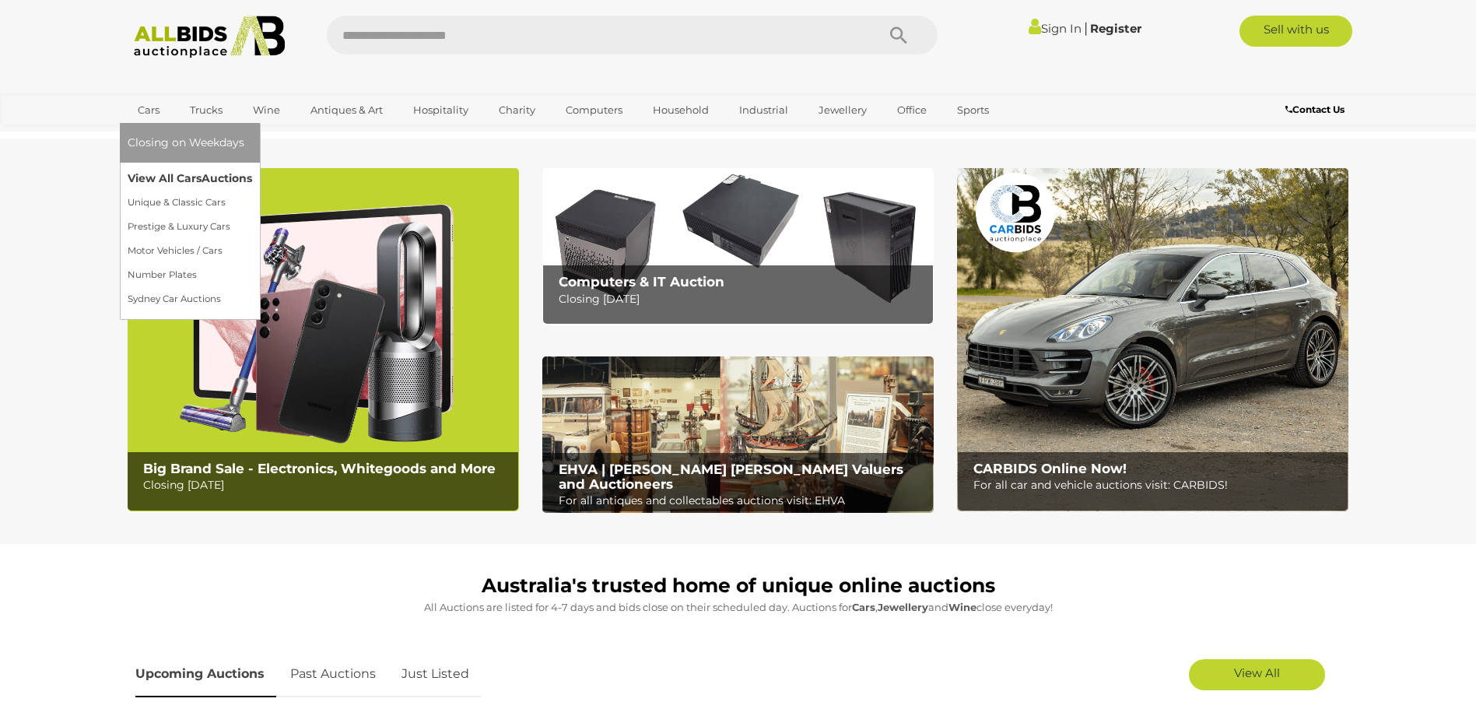
click at [180, 180] on link "View All Cars Auctions" at bounding box center [190, 178] width 124 height 24
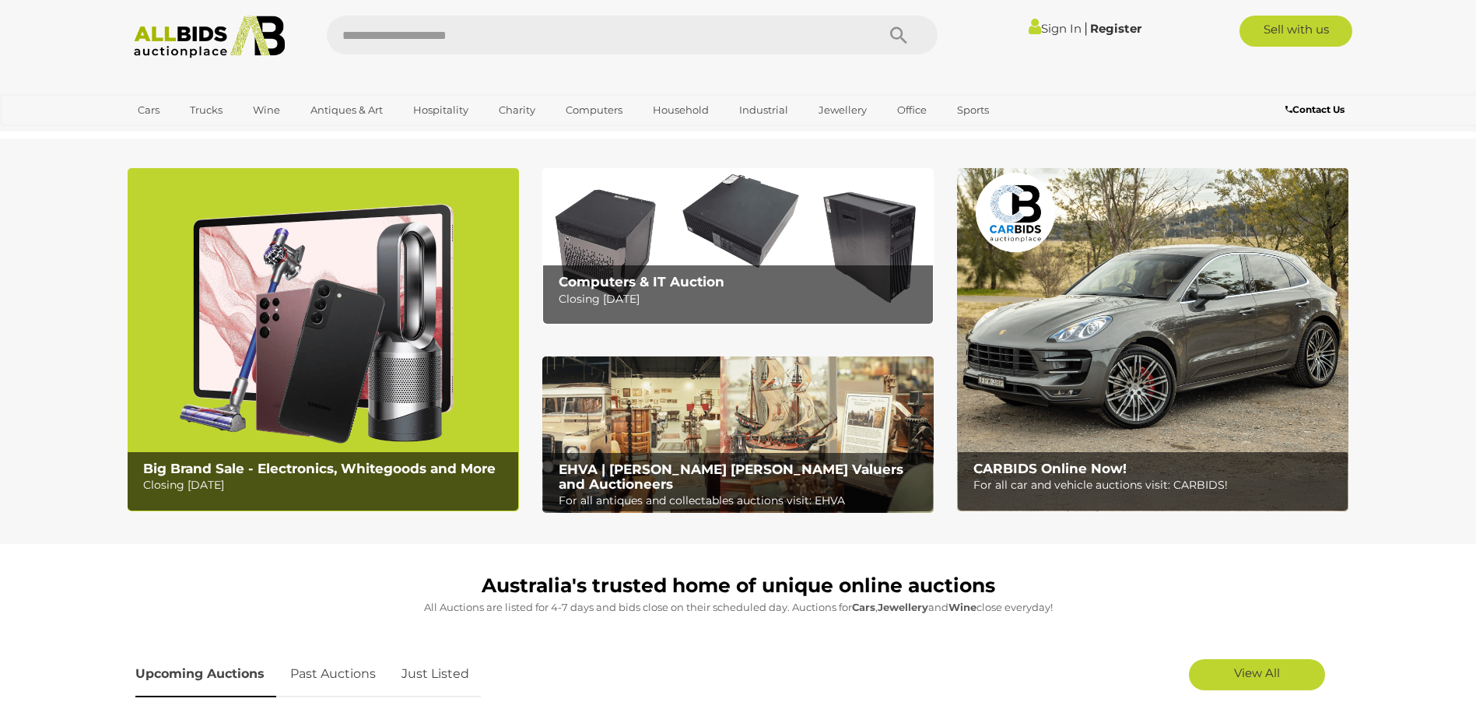
click at [23, 377] on section "Big Brand Sale - Electronics, Whitegoods and More Closing [DATE] Computers & IT…" at bounding box center [738, 340] width 1476 height 405
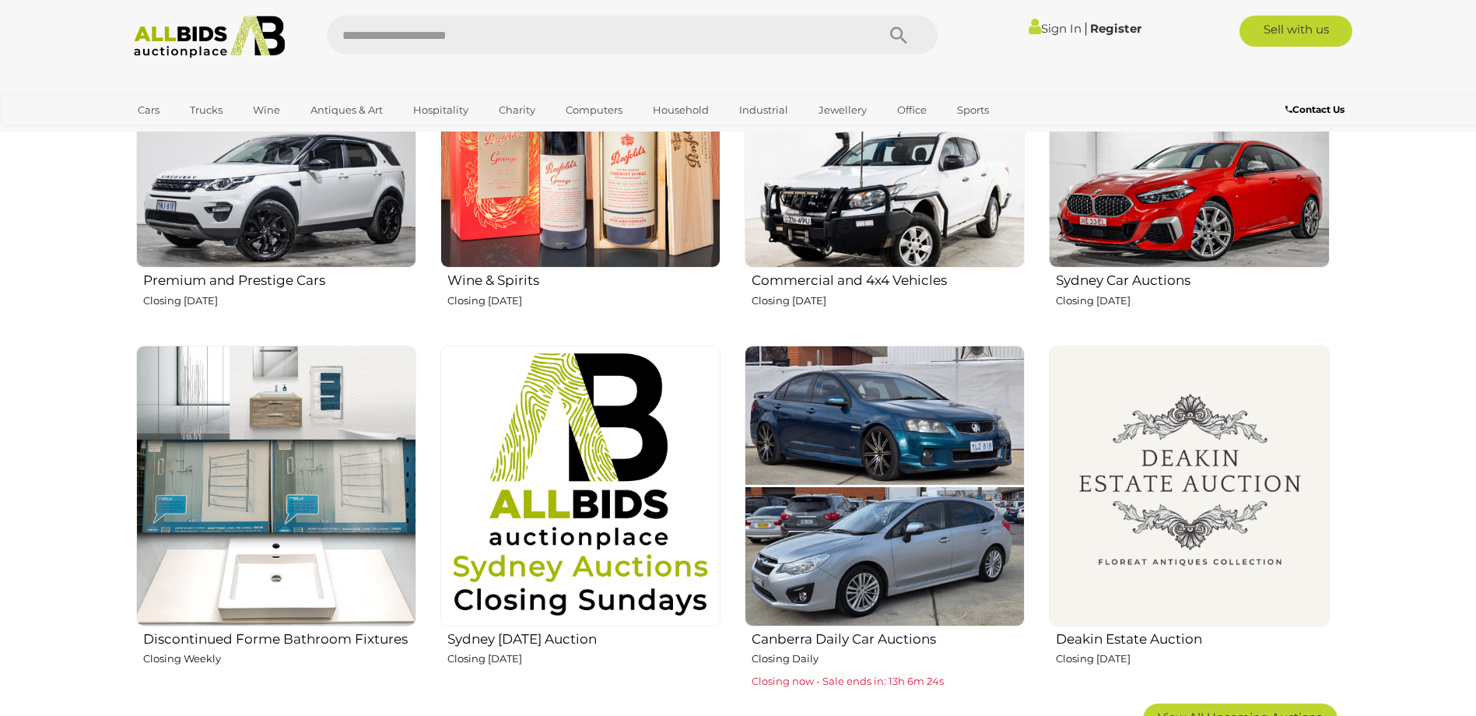
scroll to position [953, 0]
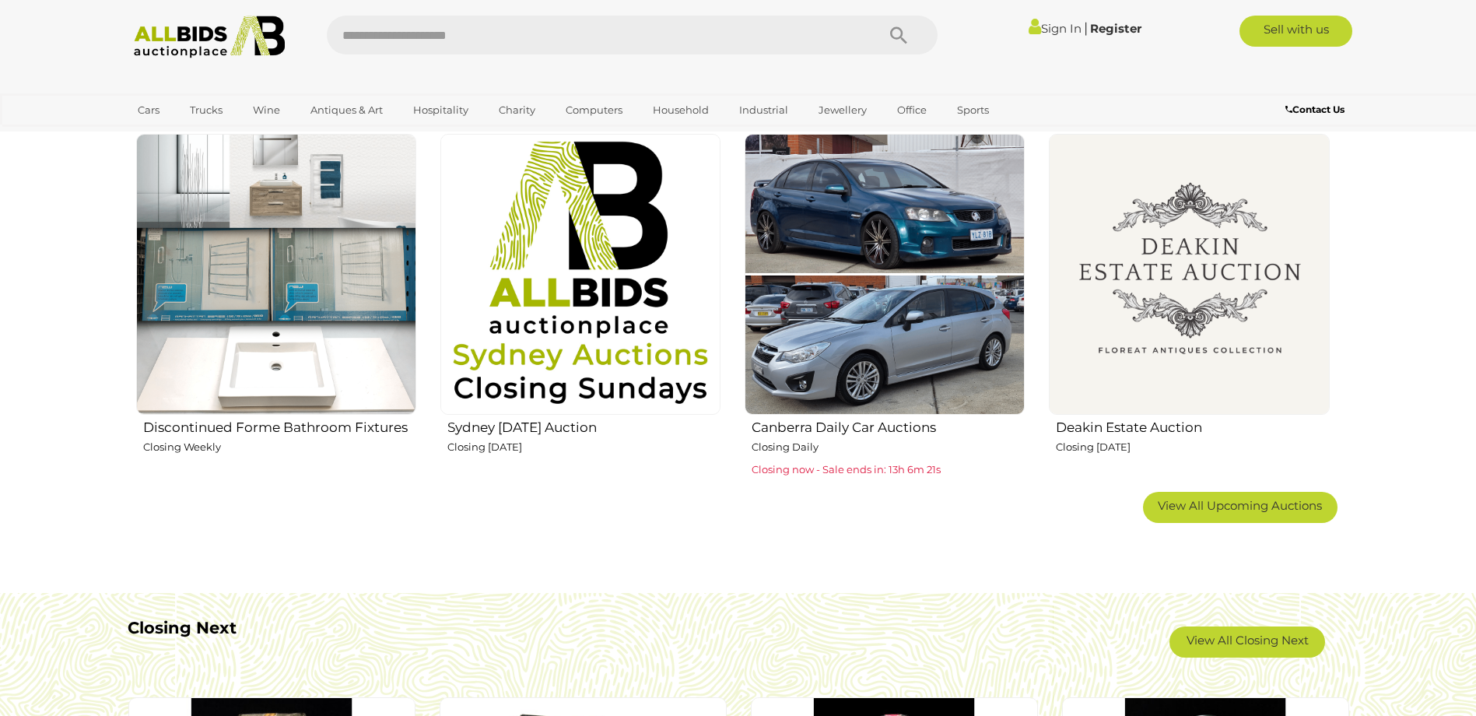
click at [53, 307] on section "Australia's trusted home of unique online auctions All Auctions are listed for …" at bounding box center [738, 84] width 1476 height 986
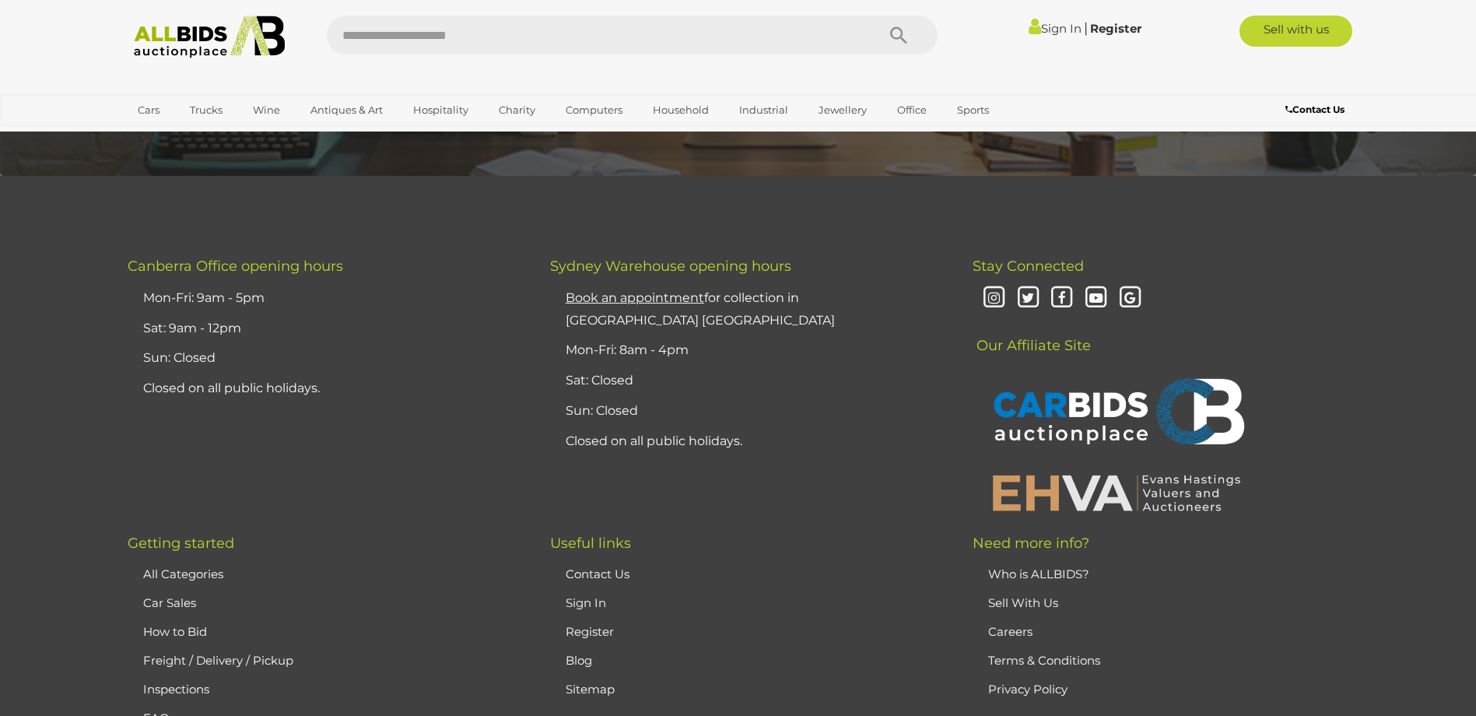
scroll to position [4120, 0]
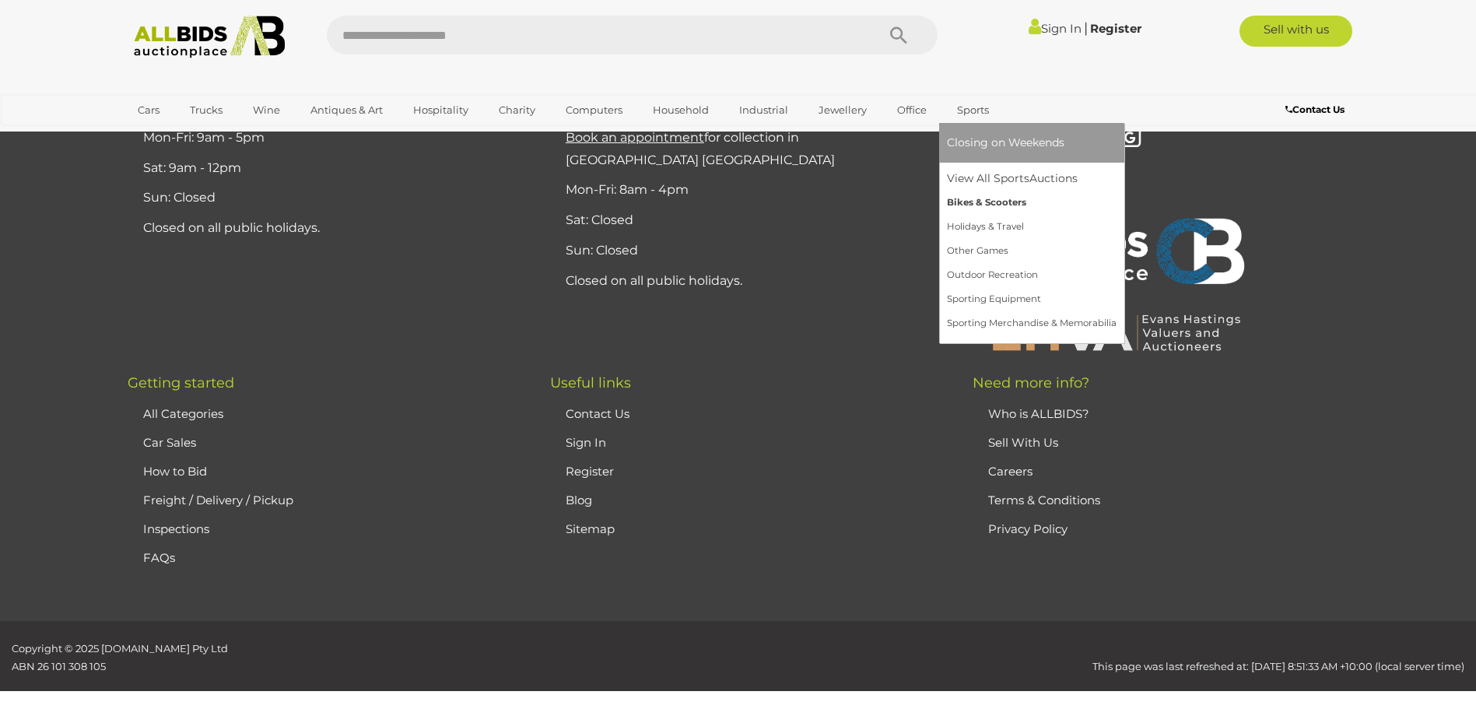
click at [991, 199] on link "Bikes & Scooters" at bounding box center [1032, 203] width 170 height 24
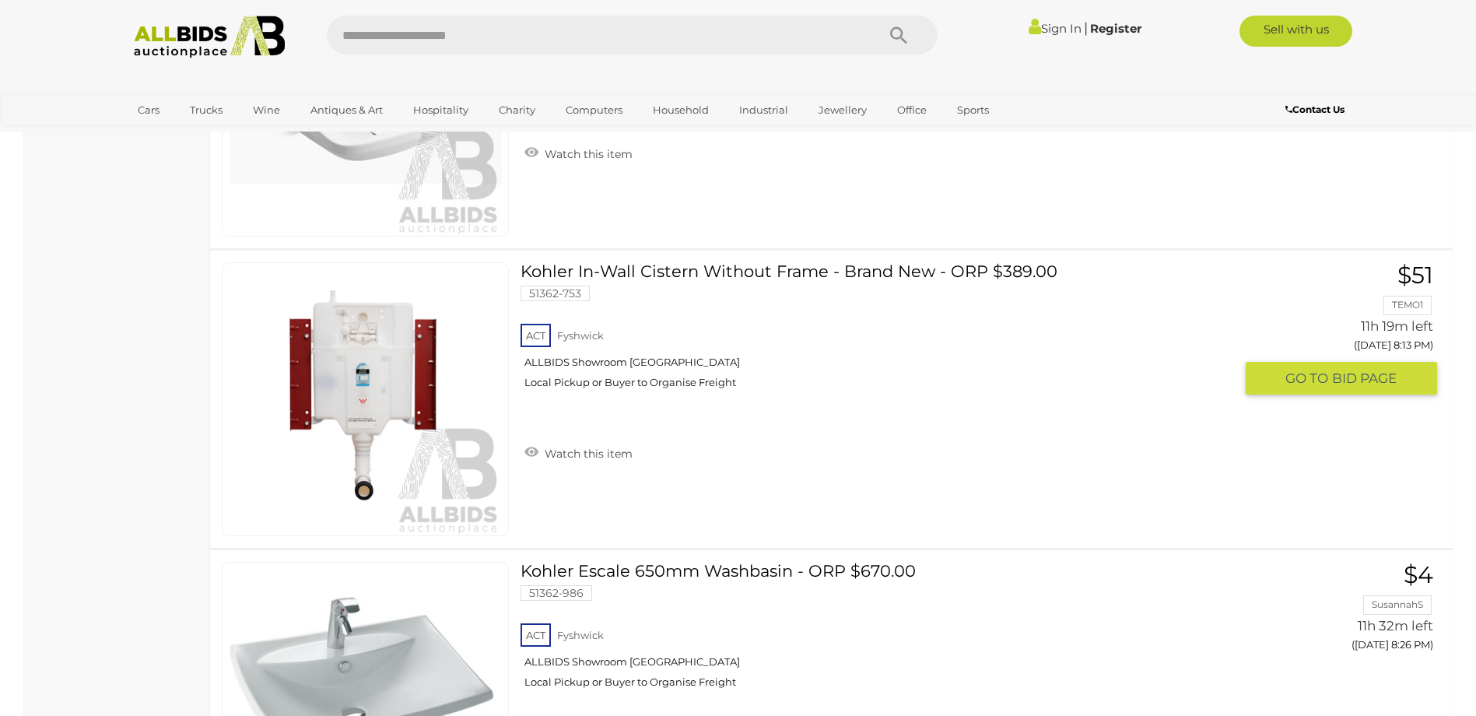
scroll to position [6263, 0]
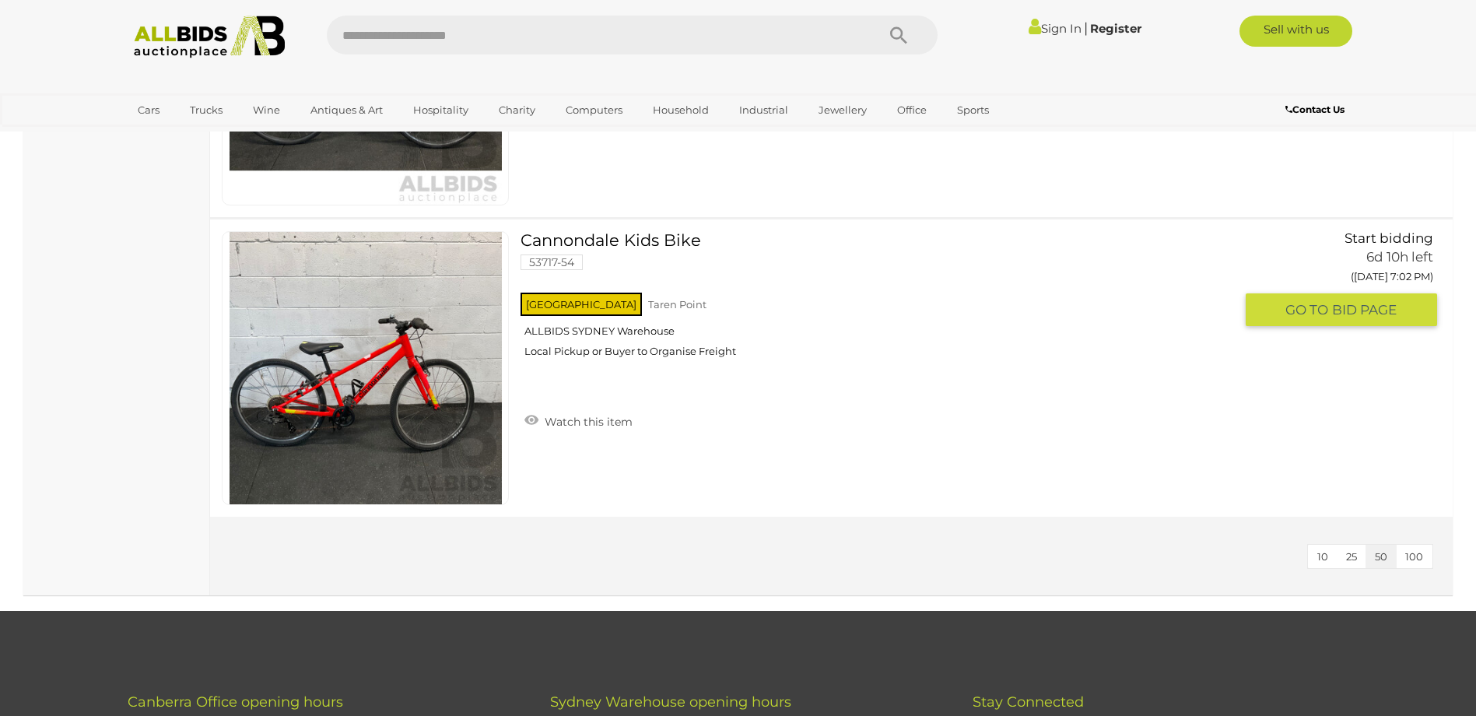
scroll to position [3423, 0]
